Goal: Task Accomplishment & Management: Use online tool/utility

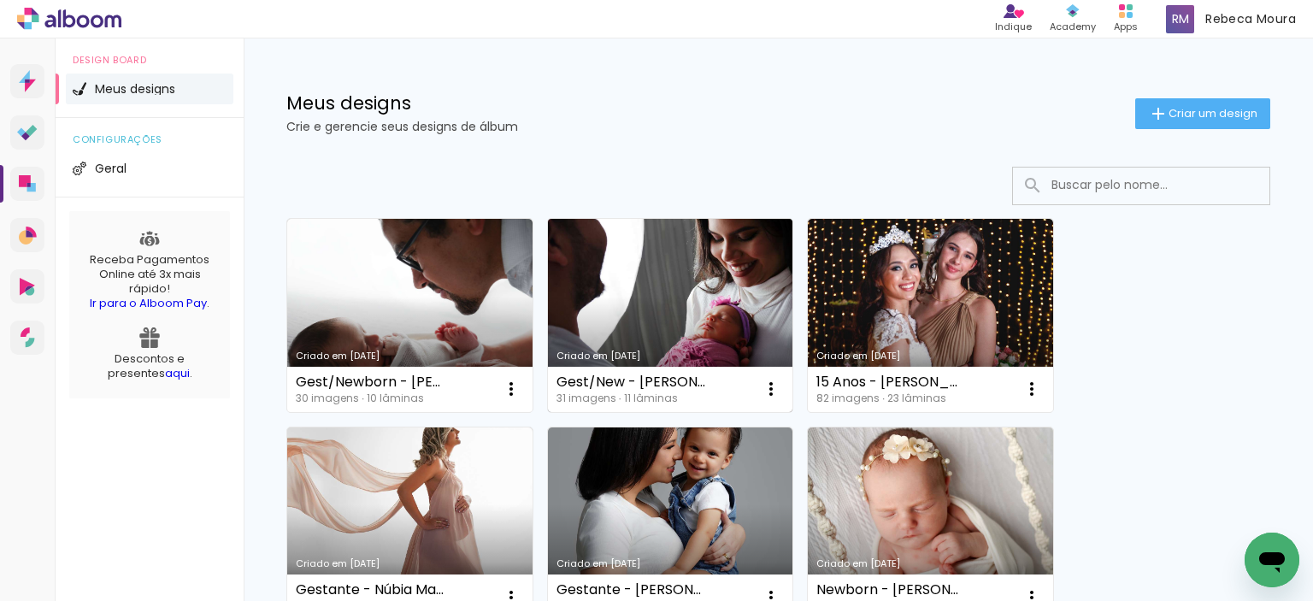
click at [644, 321] on link "Criado em [DATE]" at bounding box center [670, 315] width 245 height 193
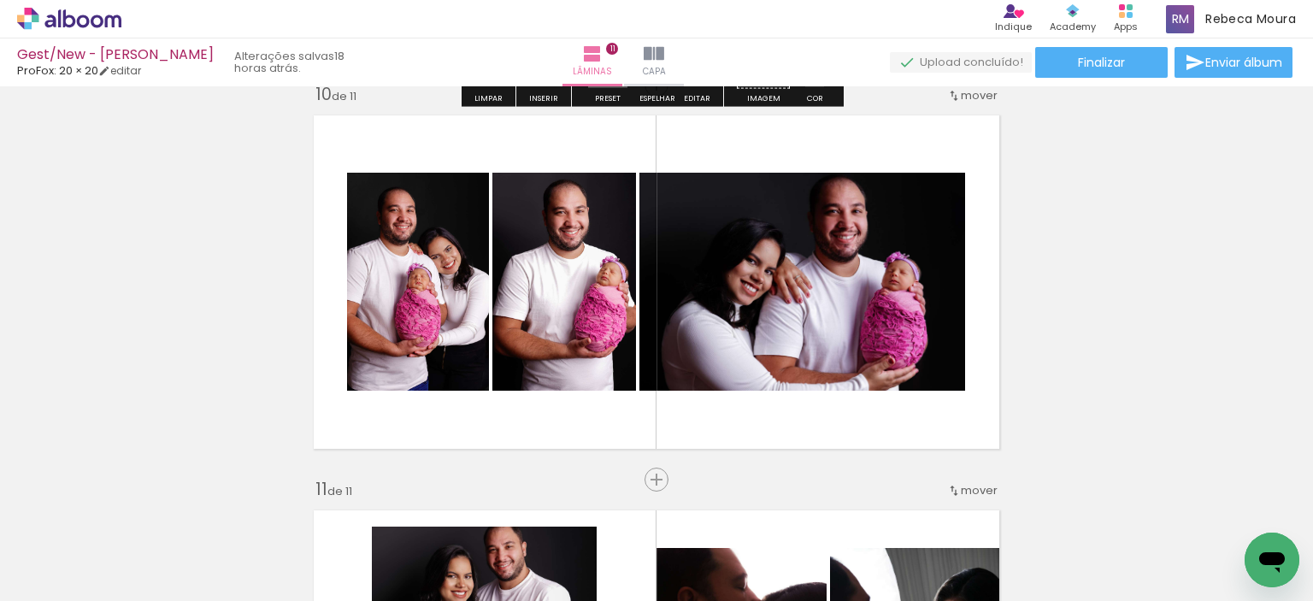
scroll to position [3542, 0]
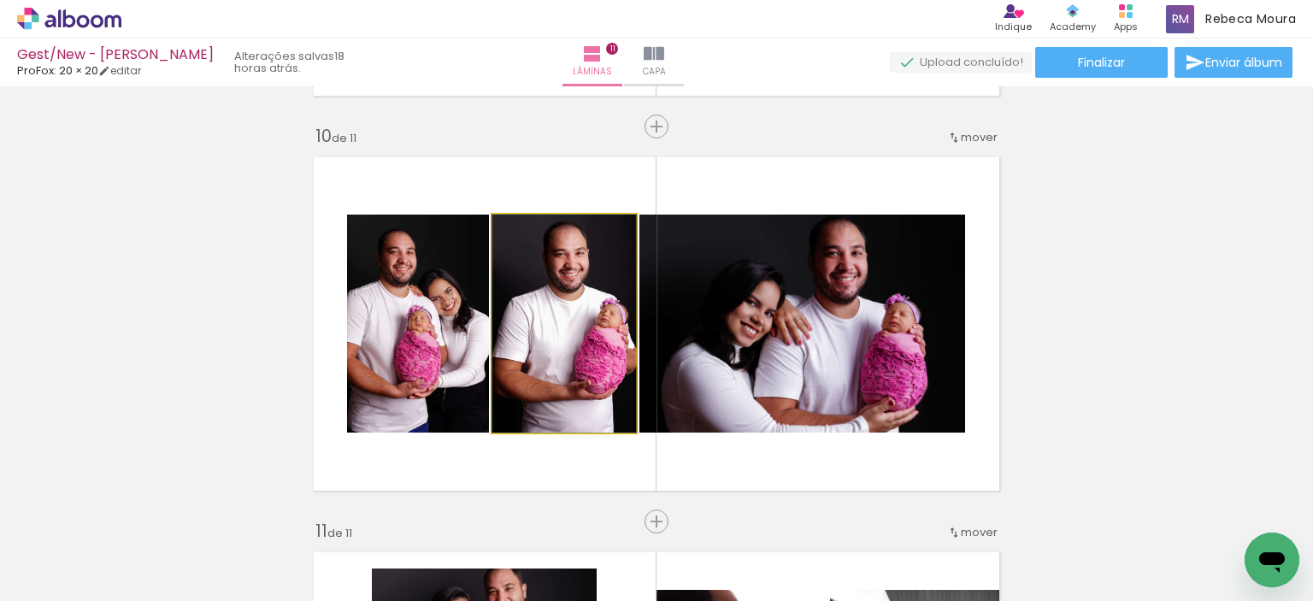
click at [517, 307] on quentale-photo at bounding box center [564, 324] width 144 height 218
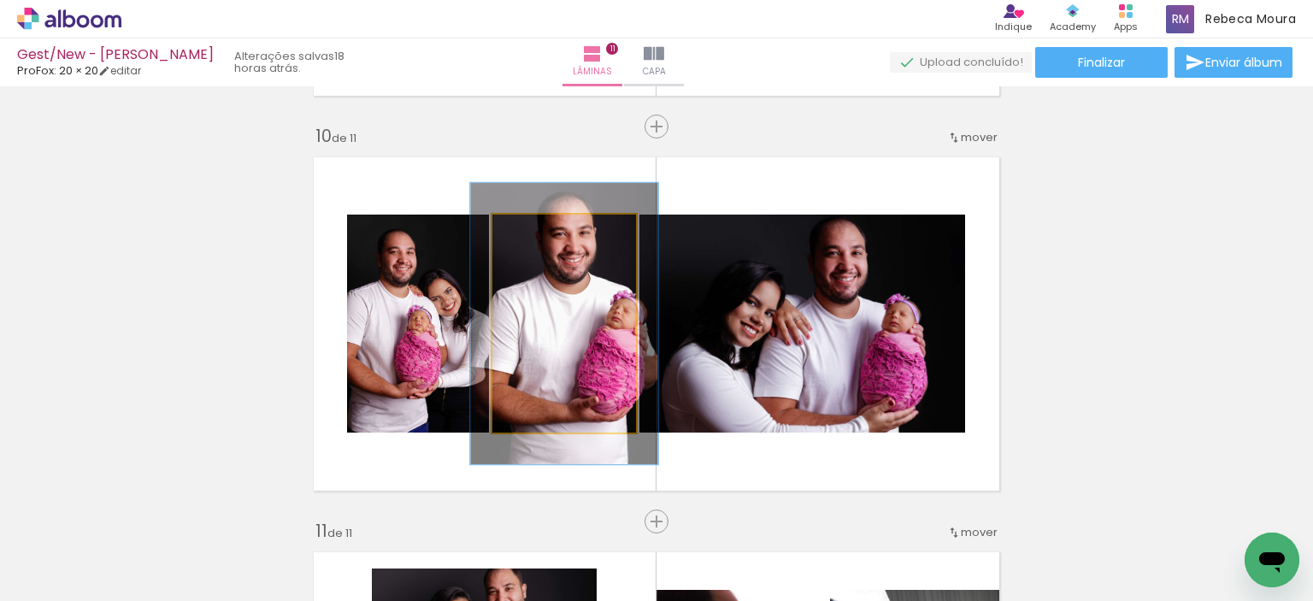
drag, startPoint x: 527, startPoint y: 234, endPoint x: 544, endPoint y: 235, distance: 17.1
type paper-slider "129"
click at [544, 235] on div at bounding box center [549, 232] width 15 height 15
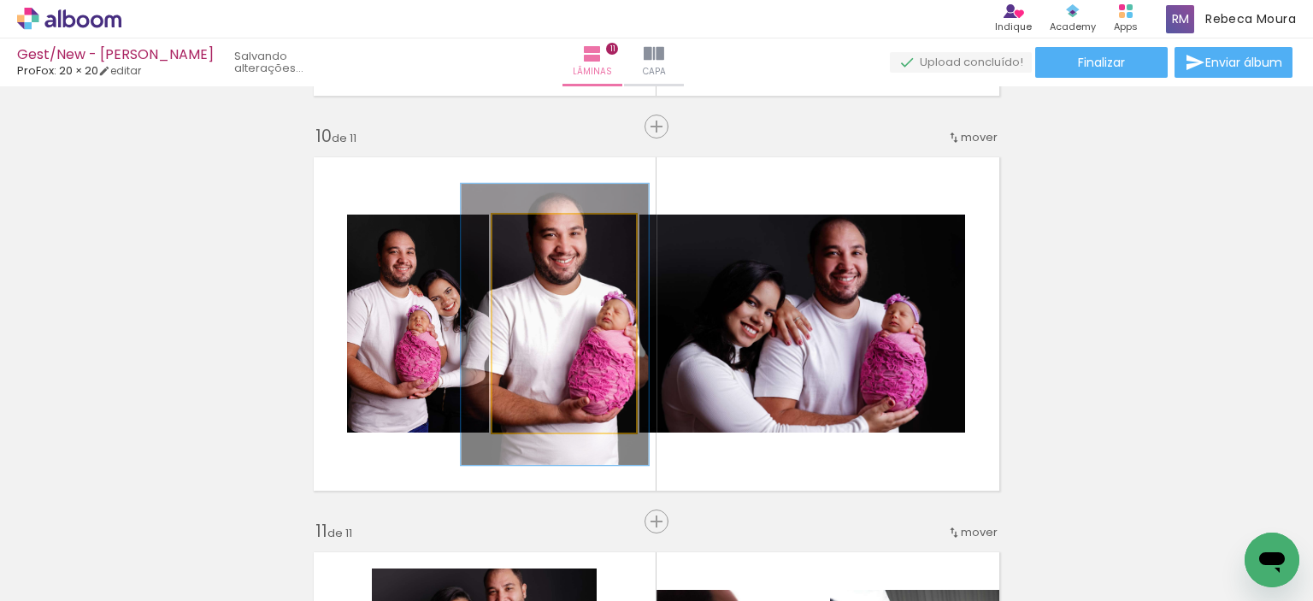
drag, startPoint x: 581, startPoint y: 320, endPoint x: 572, endPoint y: 321, distance: 9.4
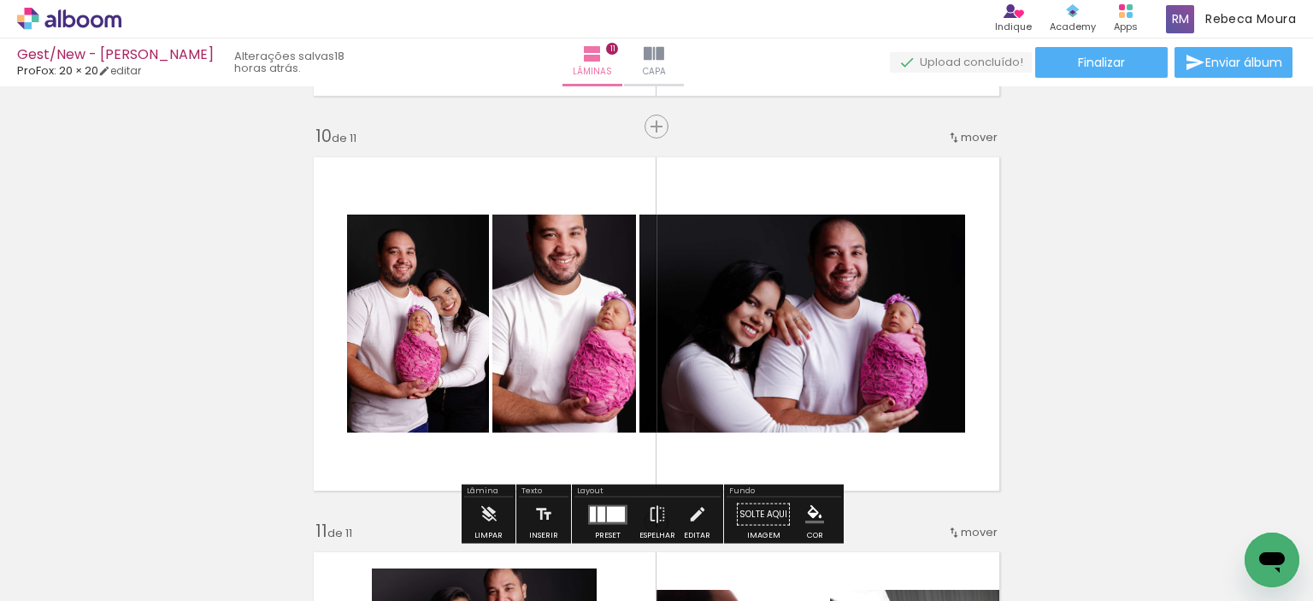
click at [471, 324] on quentale-photo at bounding box center [418, 324] width 142 height 218
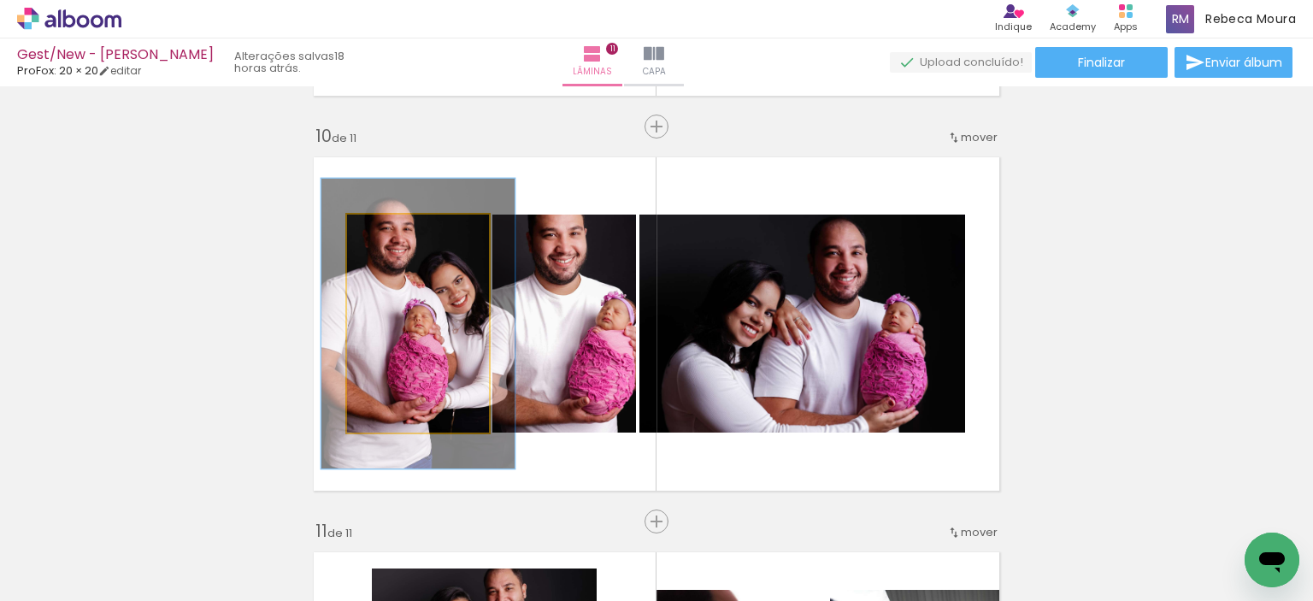
drag, startPoint x: 380, startPoint y: 233, endPoint x: 400, endPoint y: 238, distance: 20.3
type paper-slider "133"
click at [400, 238] on div at bounding box center [406, 232] width 15 height 15
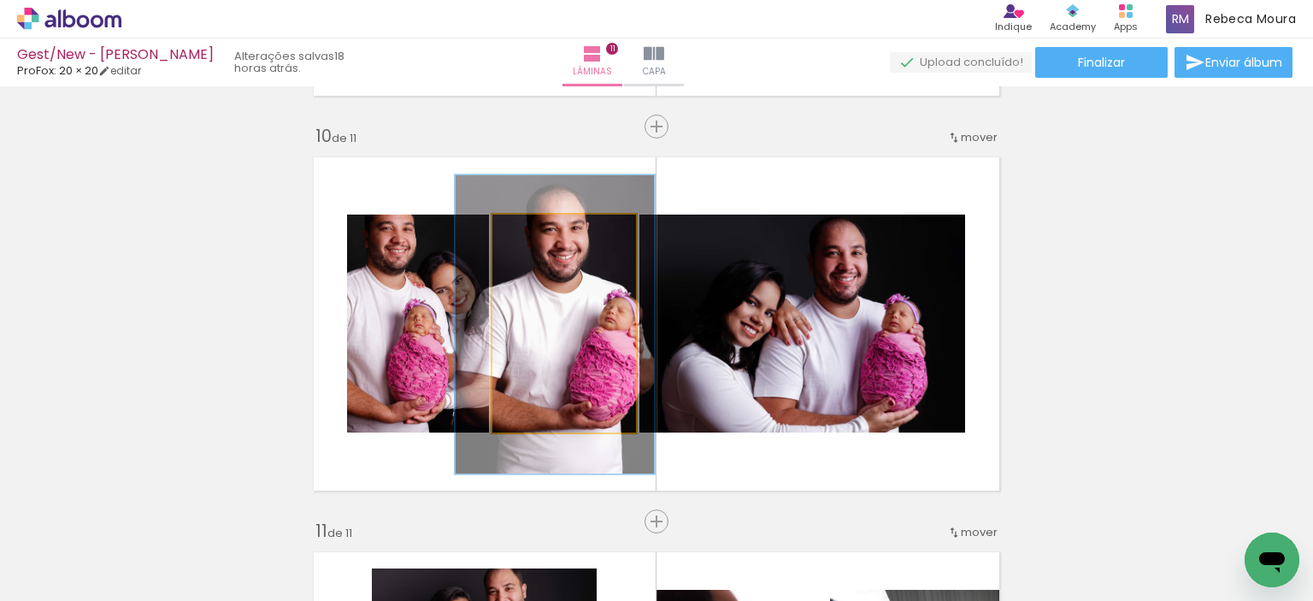
type paper-slider "137"
click at [550, 235] on div at bounding box center [557, 232] width 15 height 15
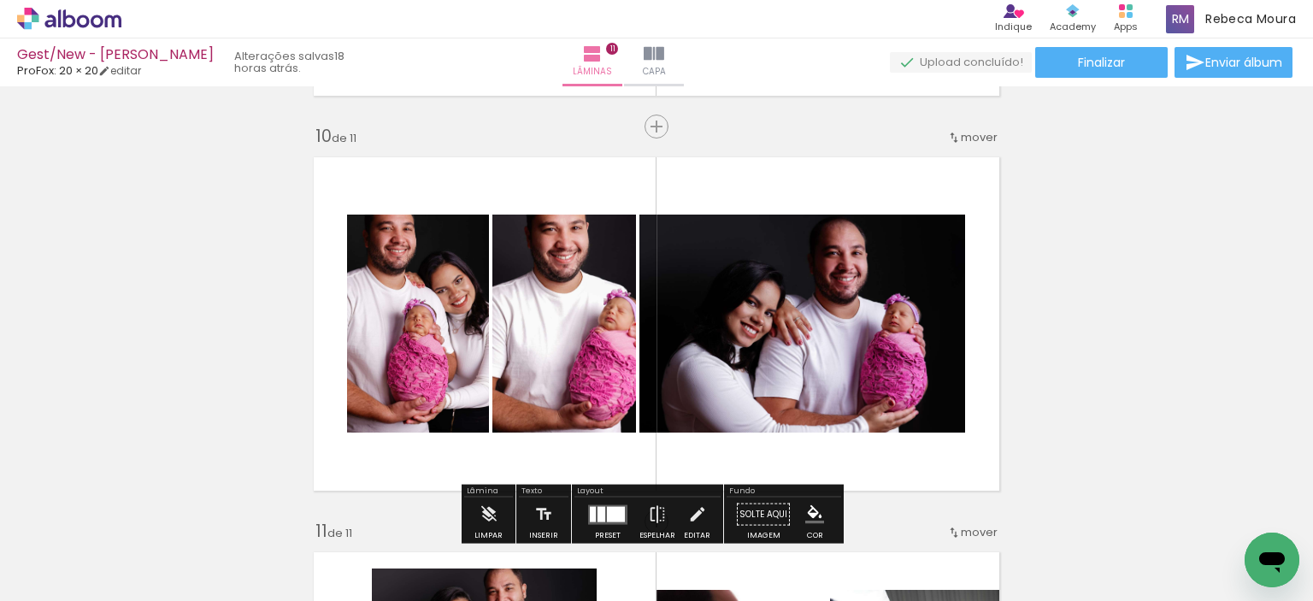
click at [862, 333] on quentale-photo at bounding box center [802, 324] width 326 height 218
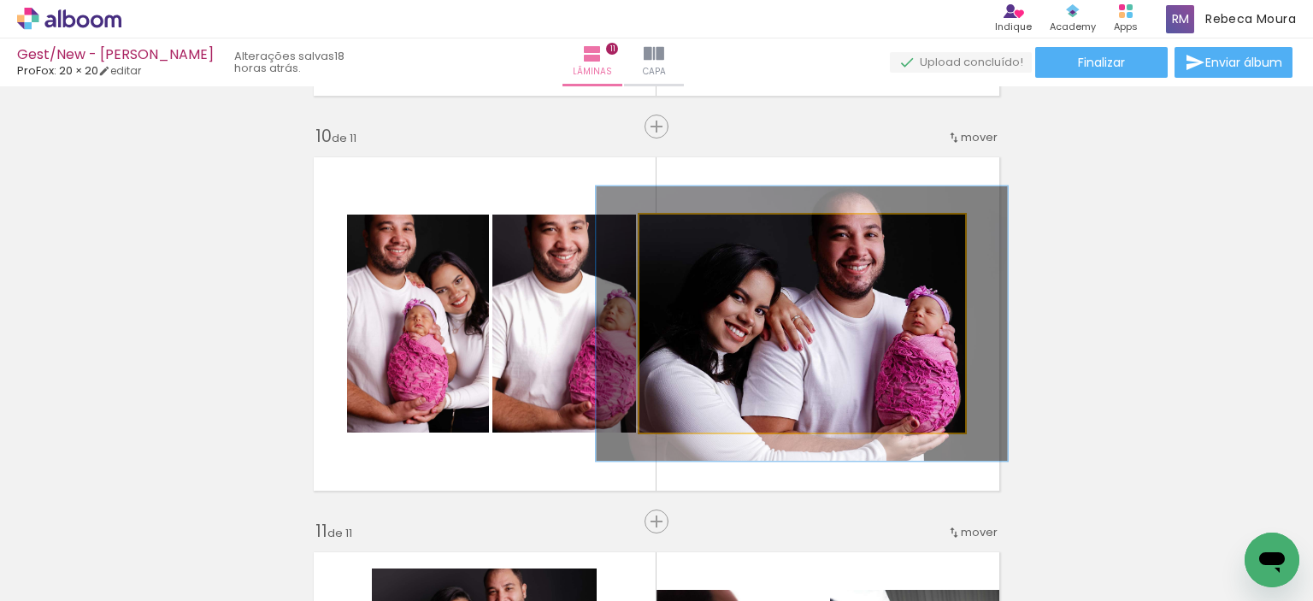
drag, startPoint x: 677, startPoint y: 235, endPoint x: 692, endPoint y: 235, distance: 15.4
type paper-slider "126"
click at [692, 235] on div at bounding box center [694, 232] width 27 height 27
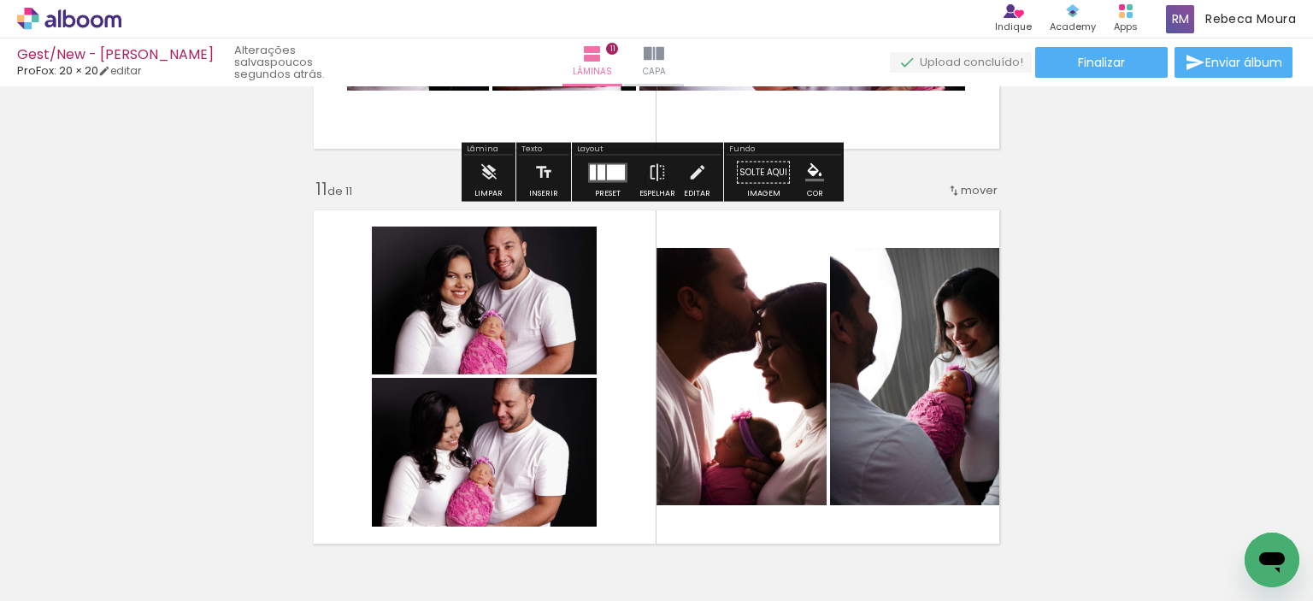
scroll to position [3970, 0]
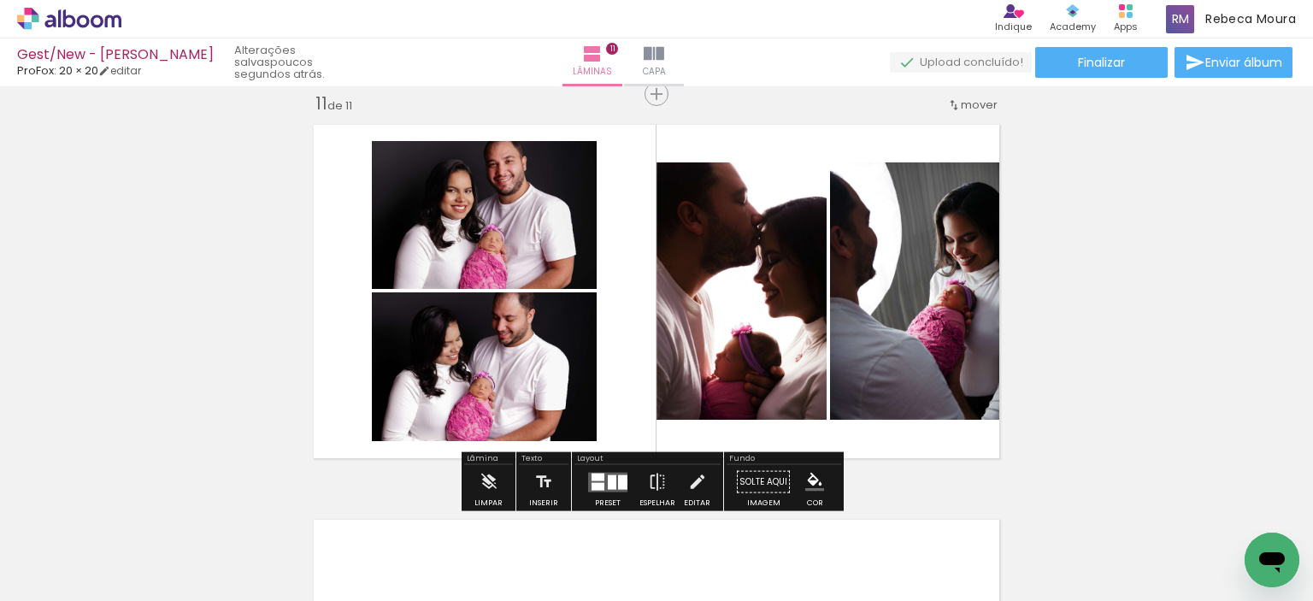
click at [718, 323] on quentale-photo at bounding box center [741, 290] width 170 height 257
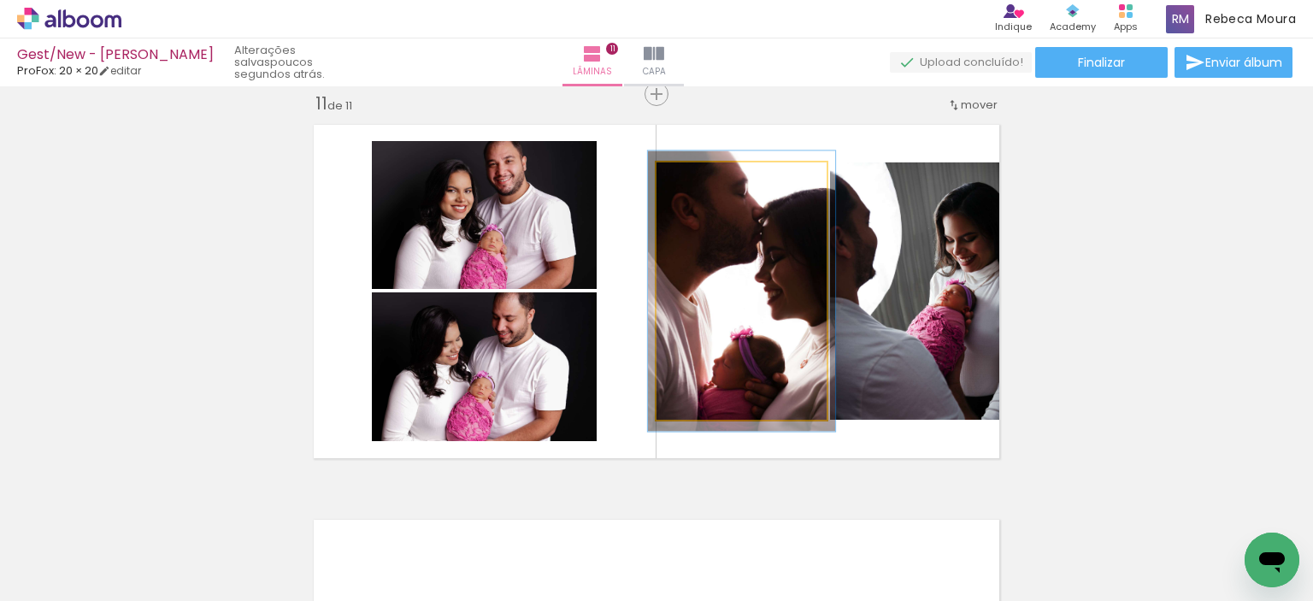
type paper-slider "109"
click at [700, 186] on div at bounding box center [701, 180] width 27 height 27
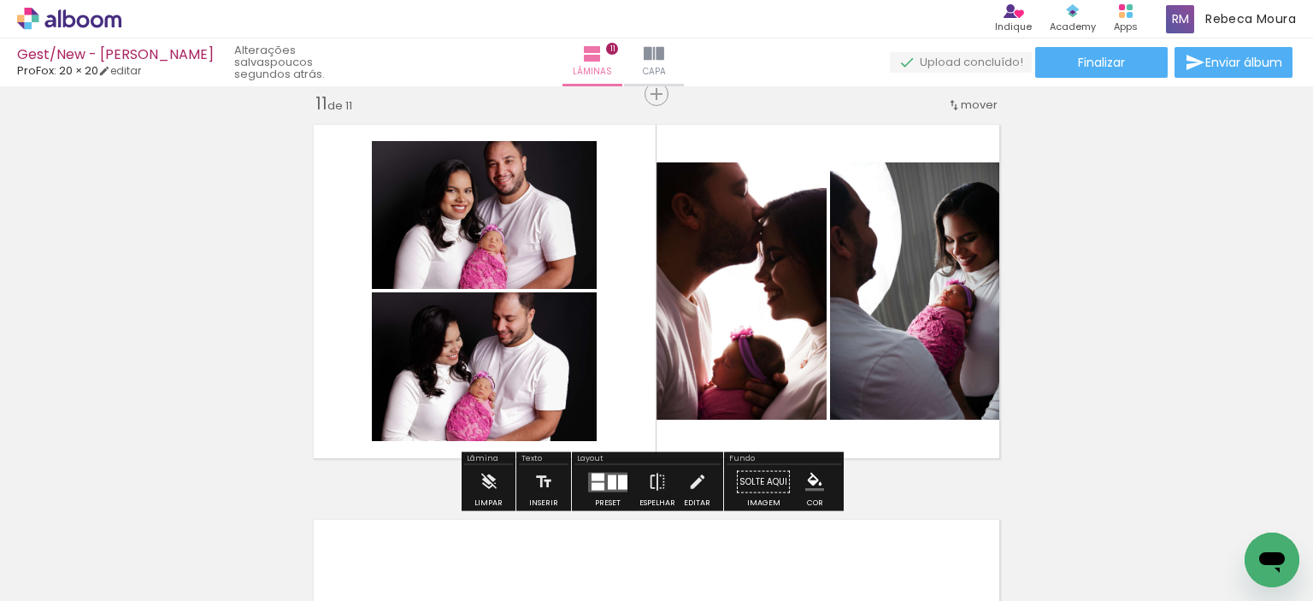
click at [452, 197] on quentale-photo at bounding box center [484, 215] width 225 height 148
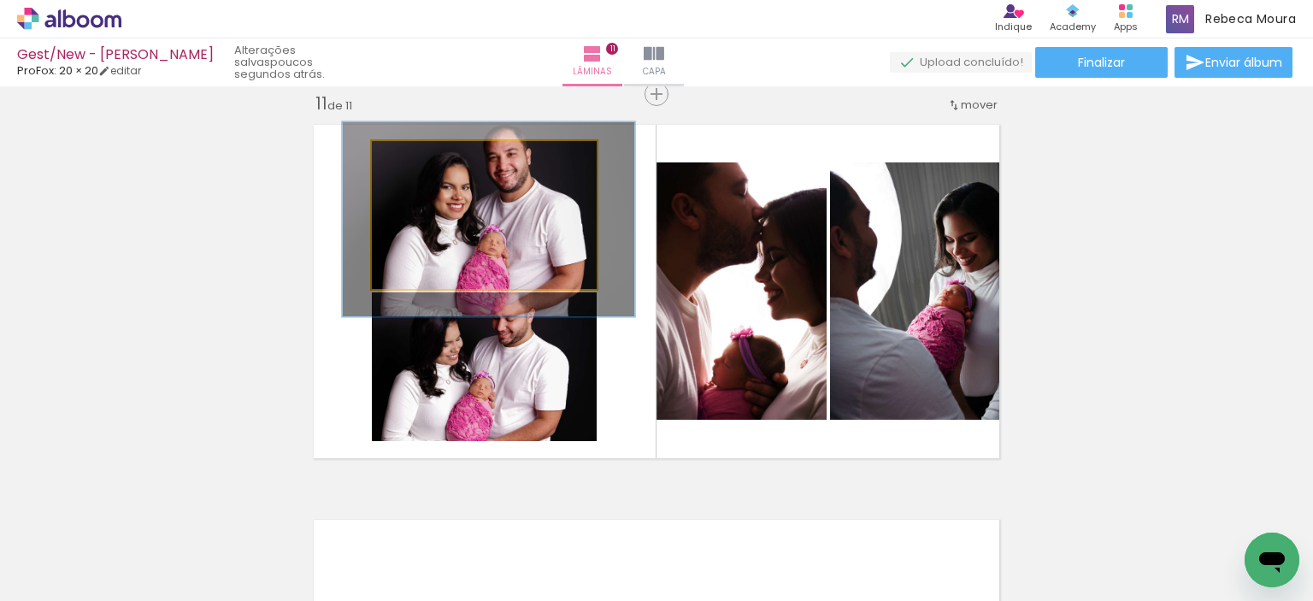
drag, startPoint x: 421, startPoint y: 159, endPoint x: 430, endPoint y: 162, distance: 10.0
type paper-slider "130"
click at [430, 162] on div at bounding box center [431, 158] width 15 height 15
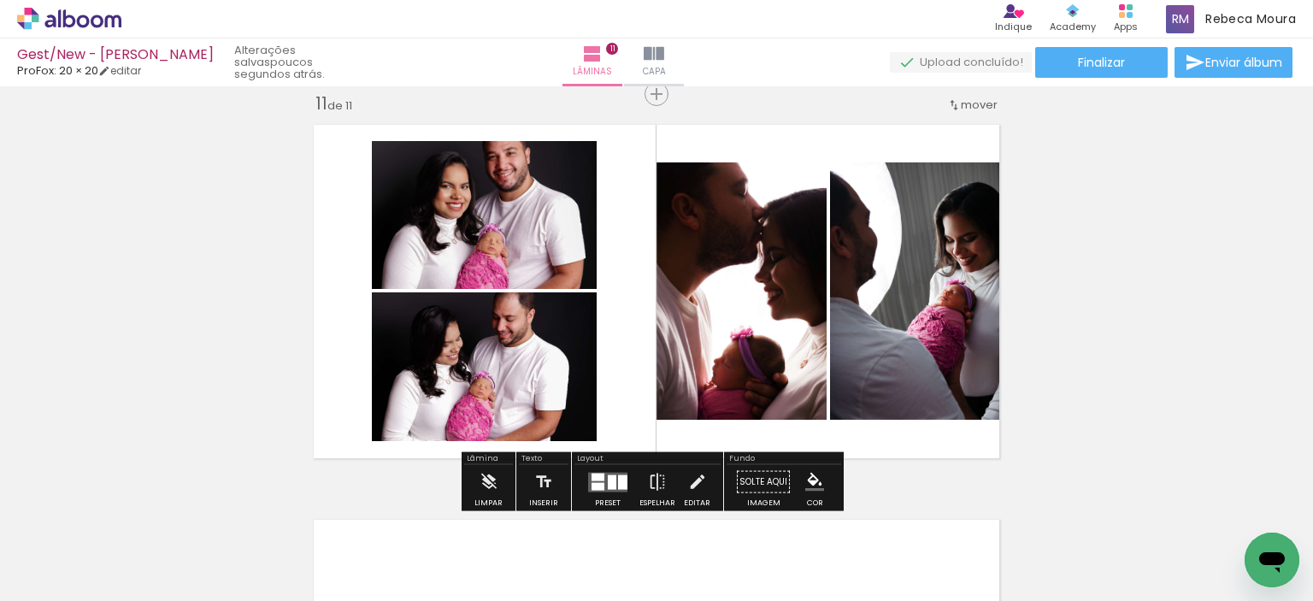
click at [465, 416] on quentale-photo at bounding box center [484, 366] width 225 height 149
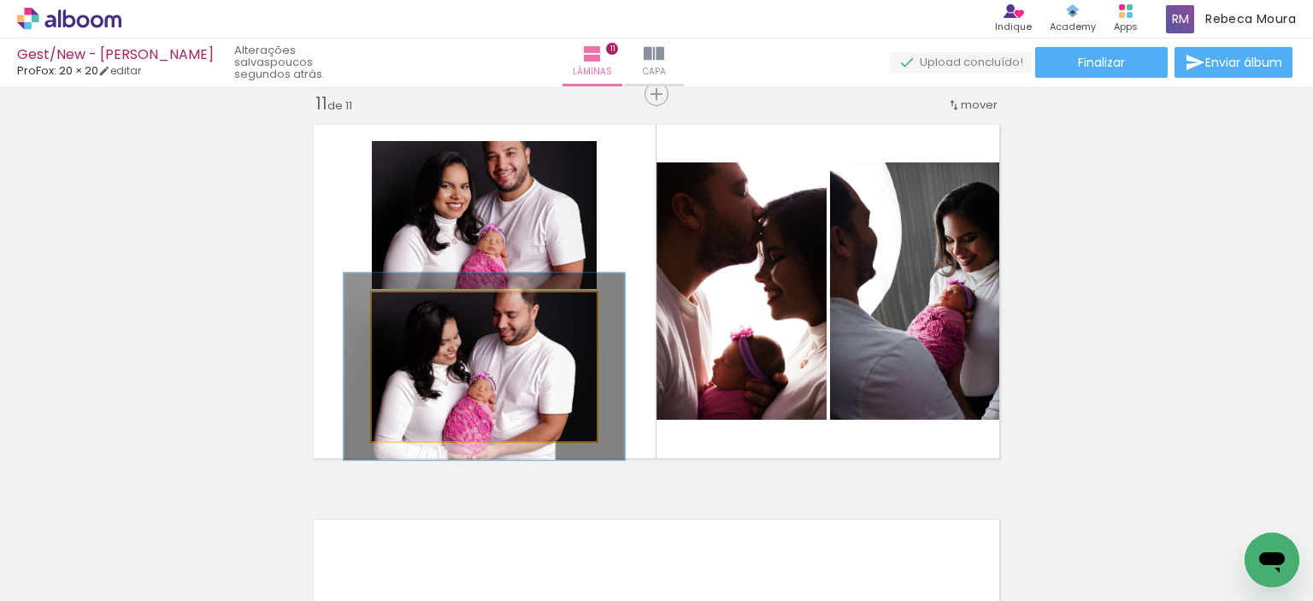
click at [424, 315] on div at bounding box center [428, 310] width 27 height 27
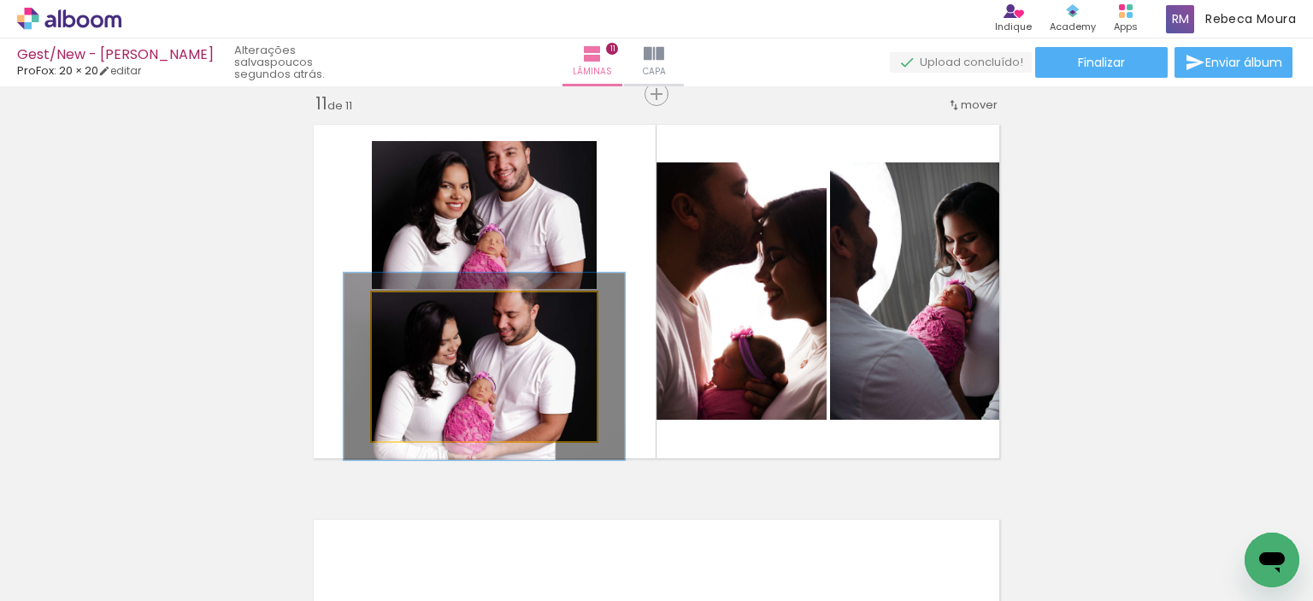
click at [515, 368] on quentale-photo at bounding box center [484, 366] width 225 height 149
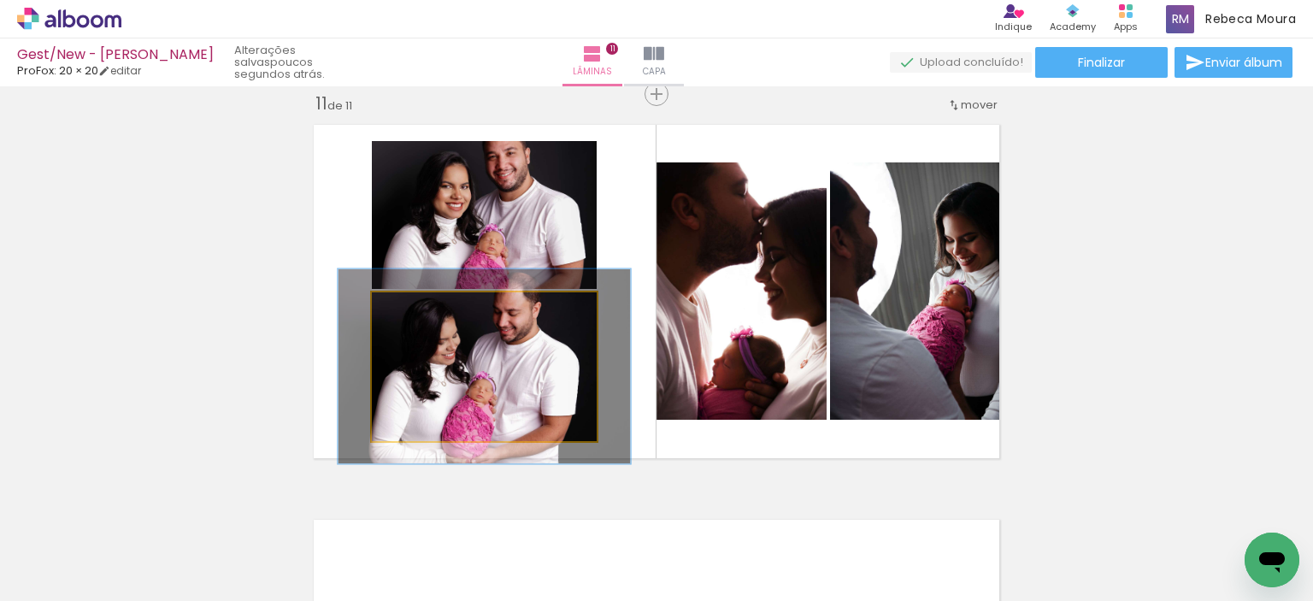
type paper-slider "130"
click at [427, 309] on div at bounding box center [431, 310] width 15 height 15
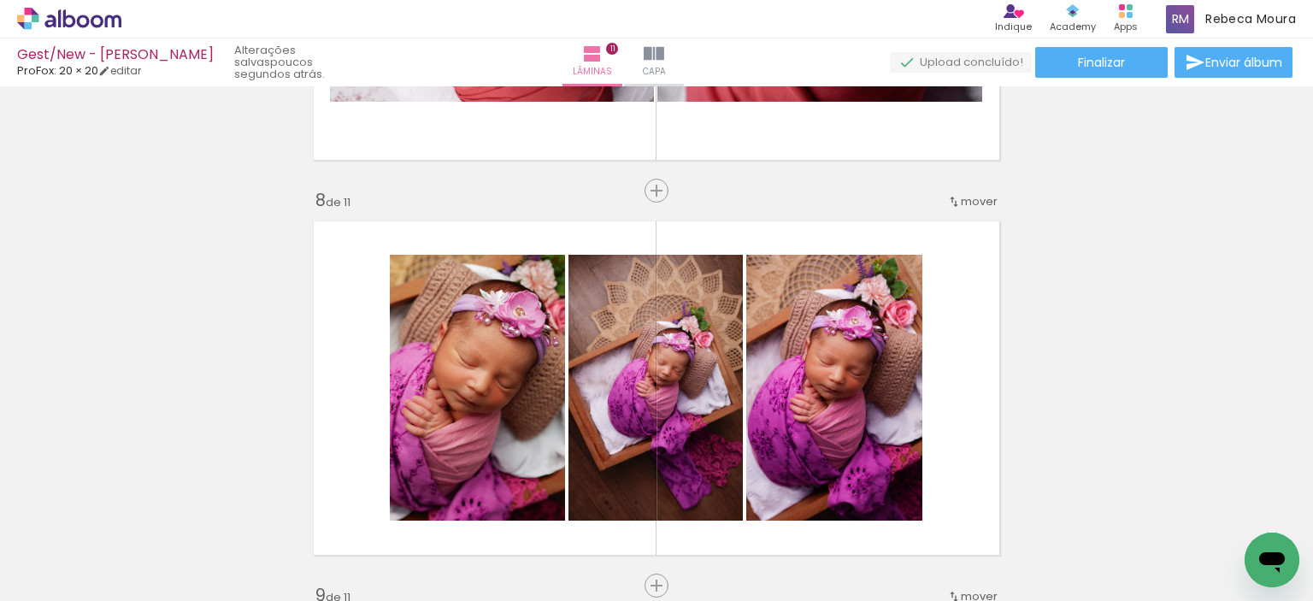
scroll to position [3200, 0]
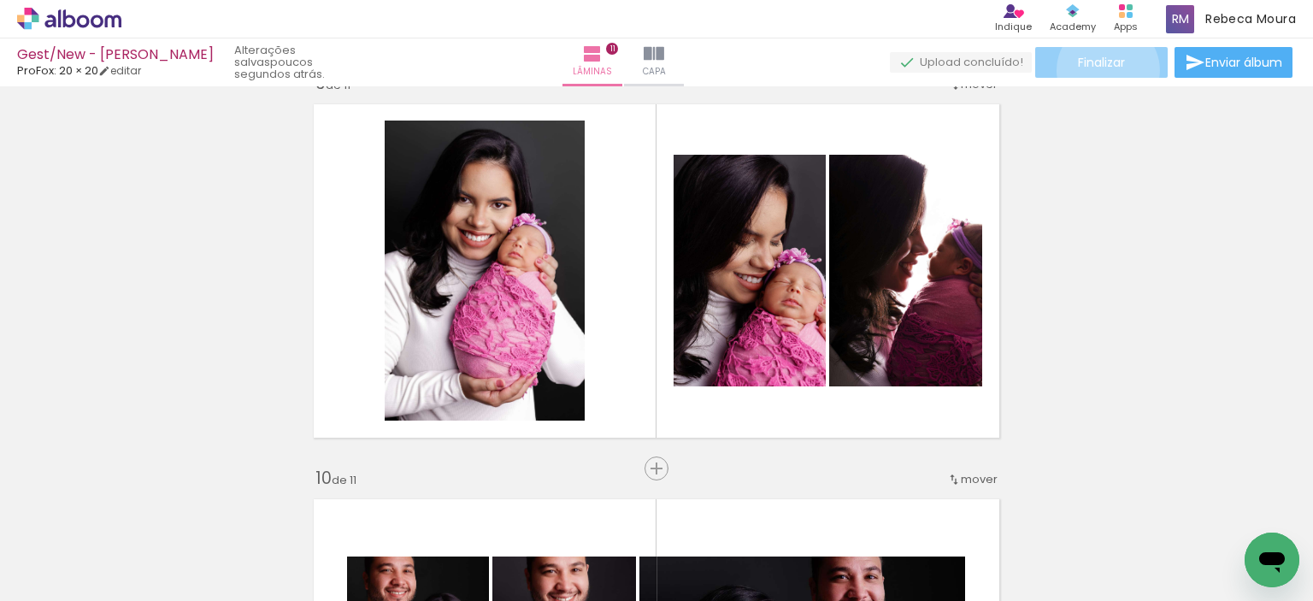
click at [1102, 70] on paper-button "Finalizar" at bounding box center [1101, 62] width 132 height 31
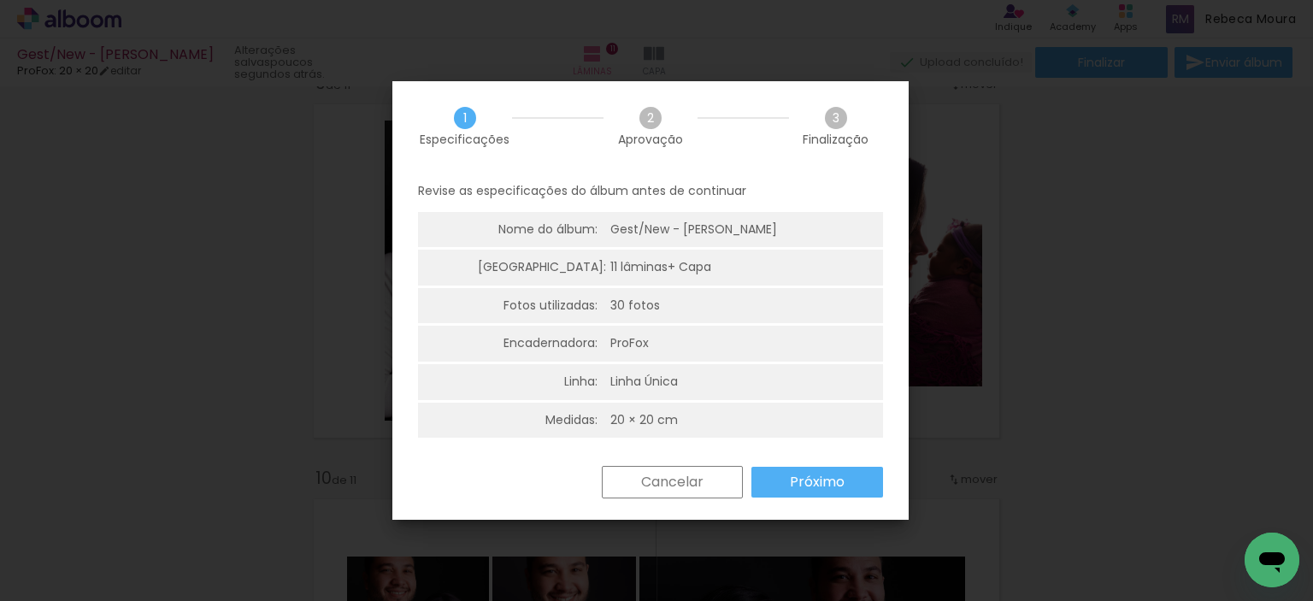
click at [0, 0] on slot "Próximo" at bounding box center [0, 0] width 0 height 0
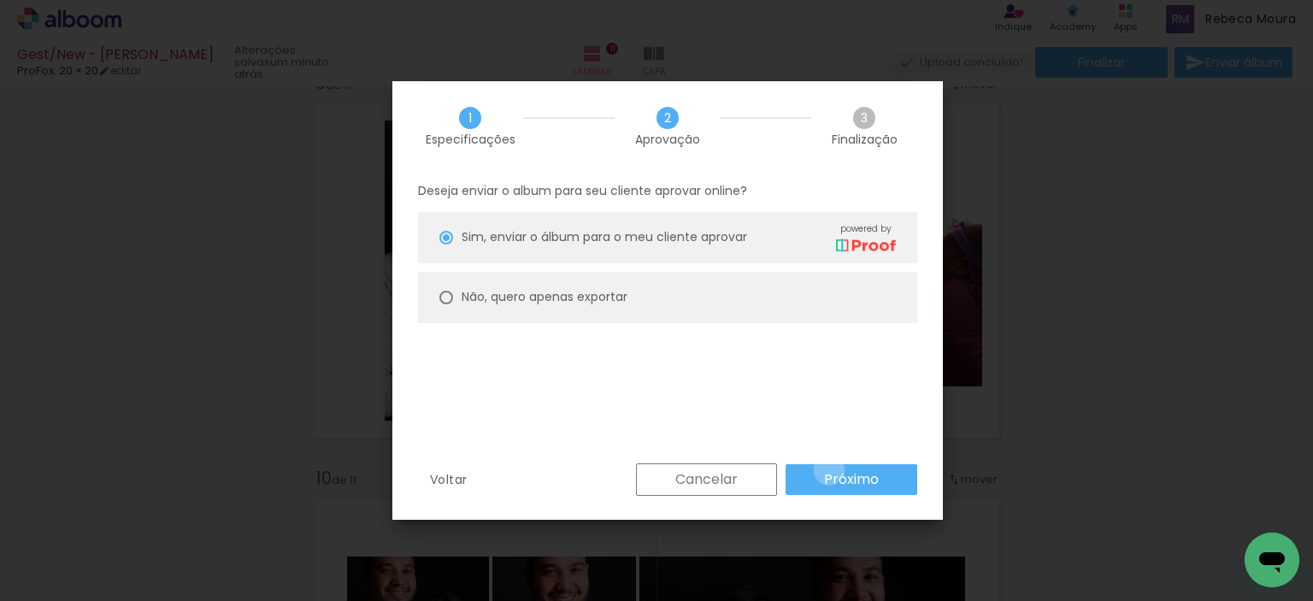
click at [0, 0] on slot "Próximo" at bounding box center [0, 0] width 0 height 0
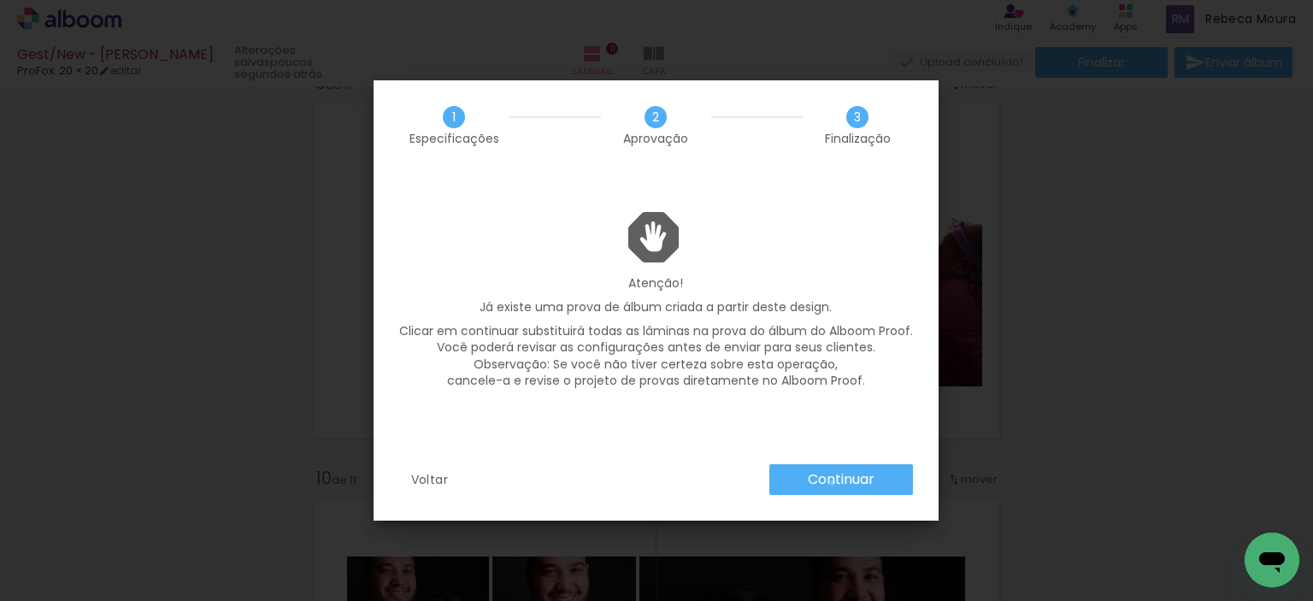
click at [0, 0] on slot "Continuar" at bounding box center [0, 0] width 0 height 0
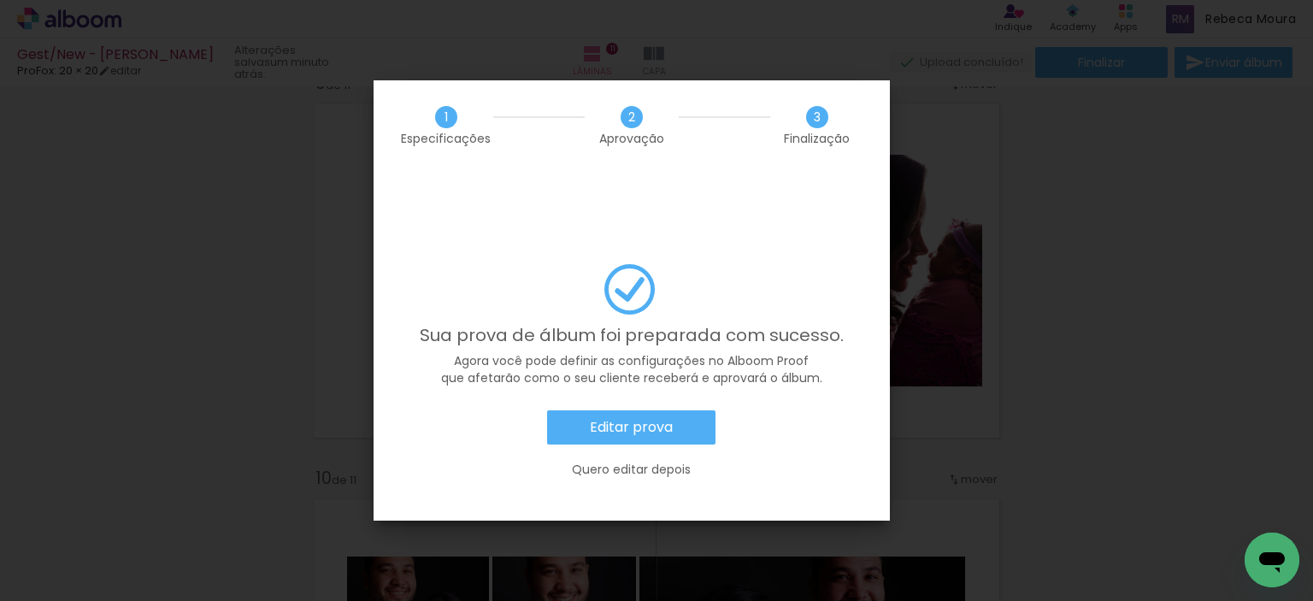
click at [0, 0] on slot "Editar prova" at bounding box center [0, 0] width 0 height 0
